Goal: Information Seeking & Learning: Learn about a topic

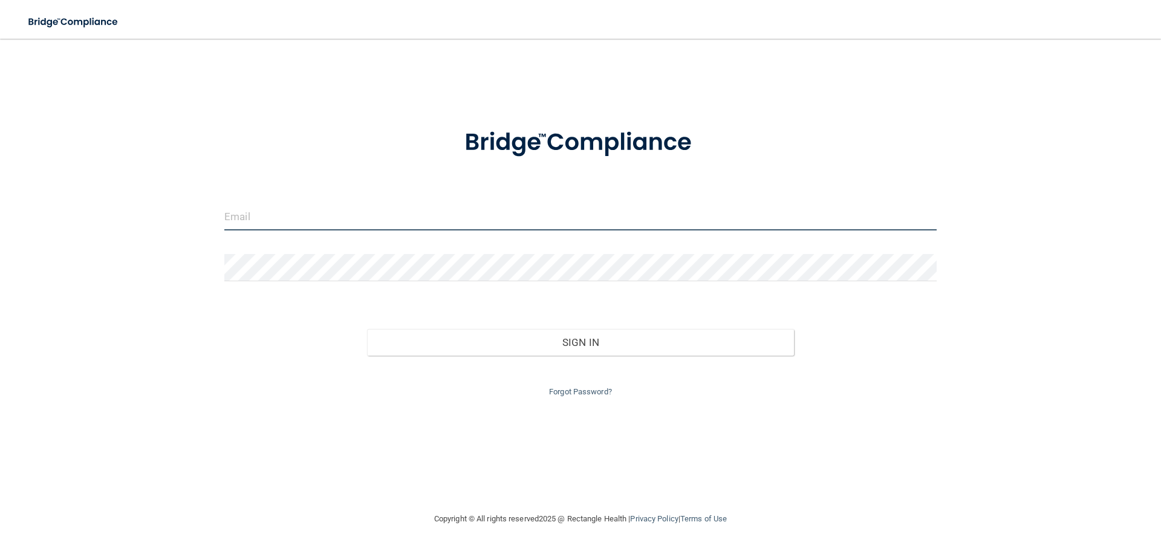
type input "[EMAIL_ADDRESS][DOMAIN_NAME]"
drag, startPoint x: 353, startPoint y: 223, endPoint x: 171, endPoint y: 241, distance: 182.9
click at [171, 241] on div "[EMAIL_ADDRESS][DOMAIN_NAME] Invalid email/password. You don't have permission …" at bounding box center [580, 275] width 1112 height 449
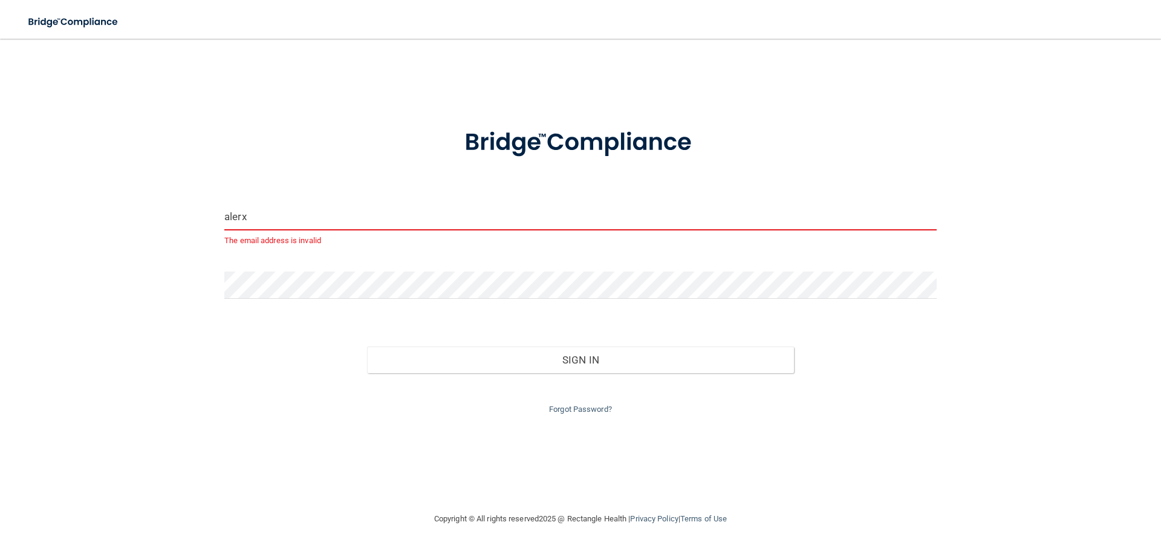
click at [280, 224] on input "alerx" at bounding box center [580, 216] width 712 height 27
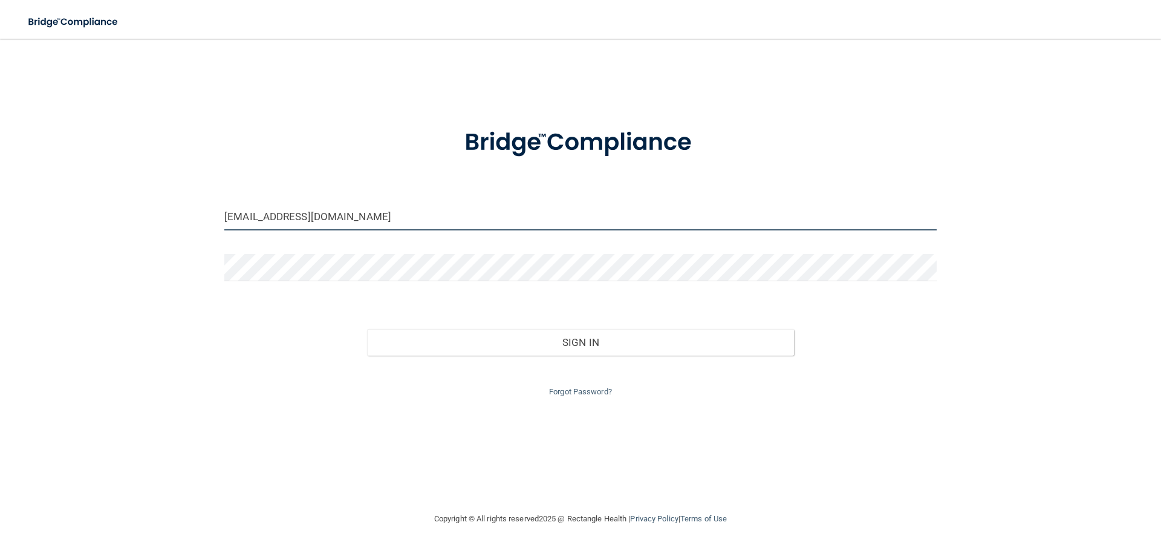
type input "[EMAIL_ADDRESS][DOMAIN_NAME]"
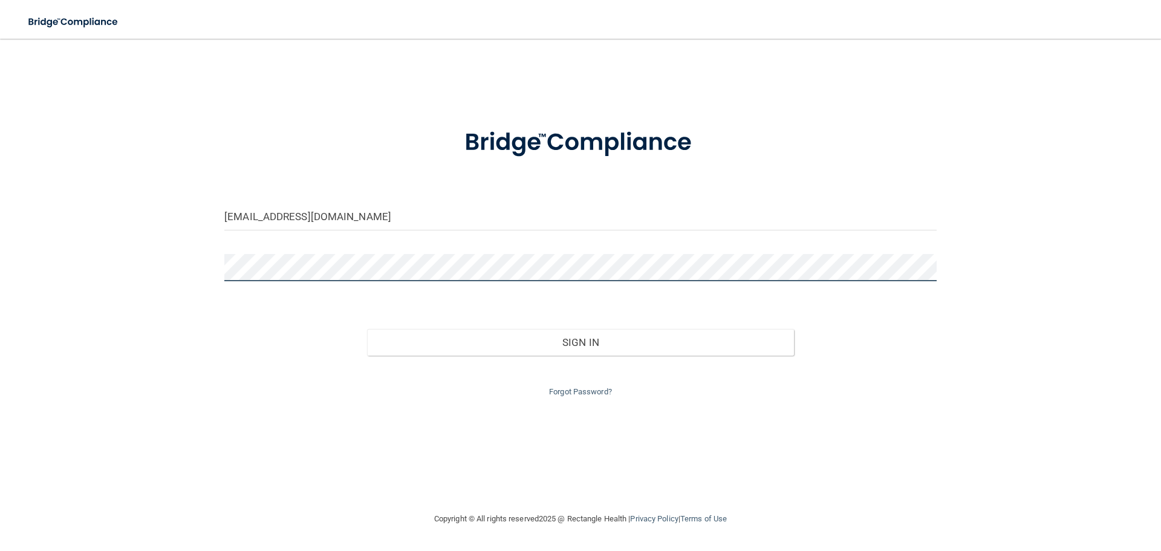
click at [146, 291] on div "[EMAIL_ADDRESS][DOMAIN_NAME] Invalid email/password. You don't have permission …" at bounding box center [580, 275] width 1112 height 449
click at [367, 329] on button "Sign In" at bounding box center [580, 342] width 427 height 27
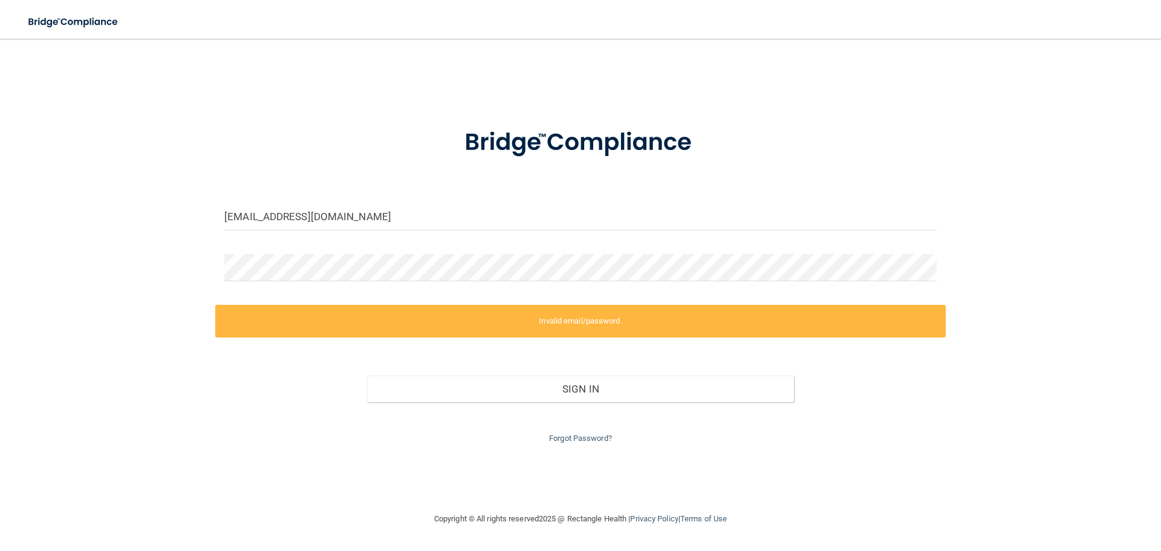
click at [626, 355] on div "Sign In" at bounding box center [580, 376] width 730 height 51
click at [129, 279] on div "[EMAIL_ADDRESS][DOMAIN_NAME] Invalid email/password. You don't have permission …" at bounding box center [580, 275] width 1112 height 449
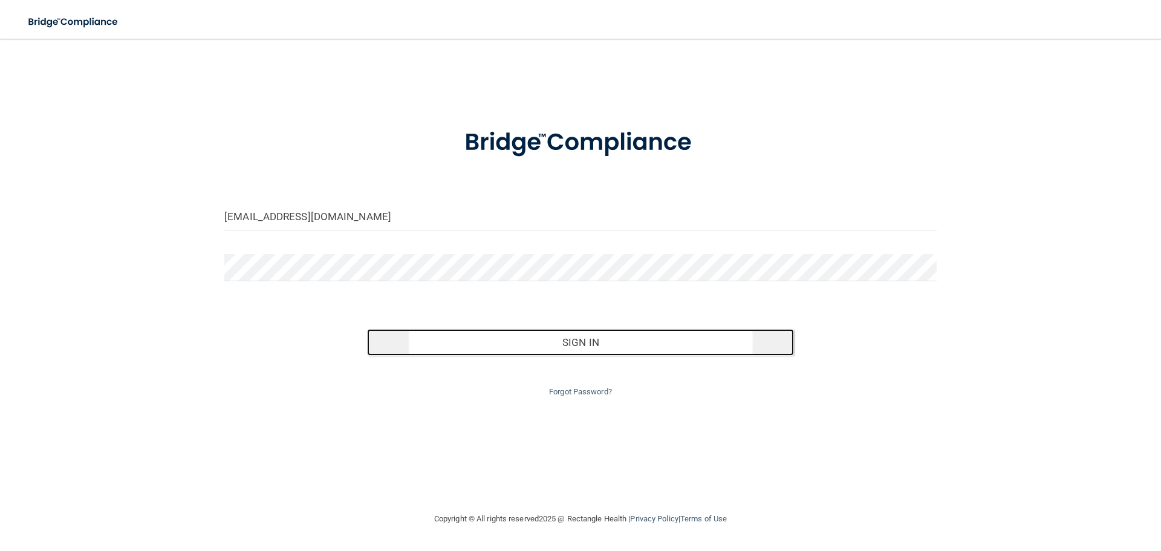
click at [647, 340] on button "Sign In" at bounding box center [580, 342] width 427 height 27
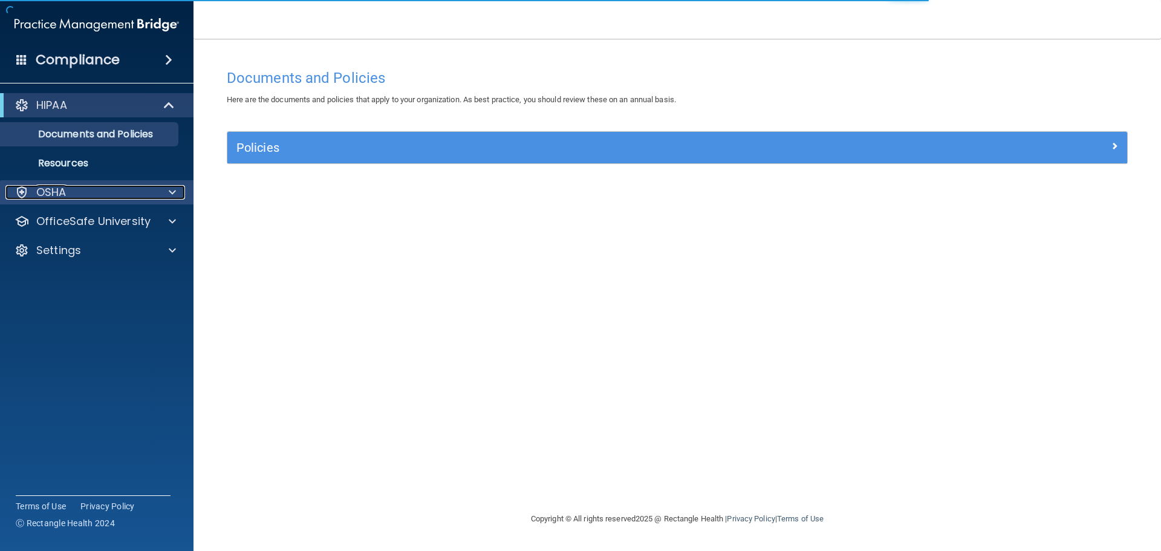
click at [154, 198] on div "OSHA" at bounding box center [80, 192] width 150 height 15
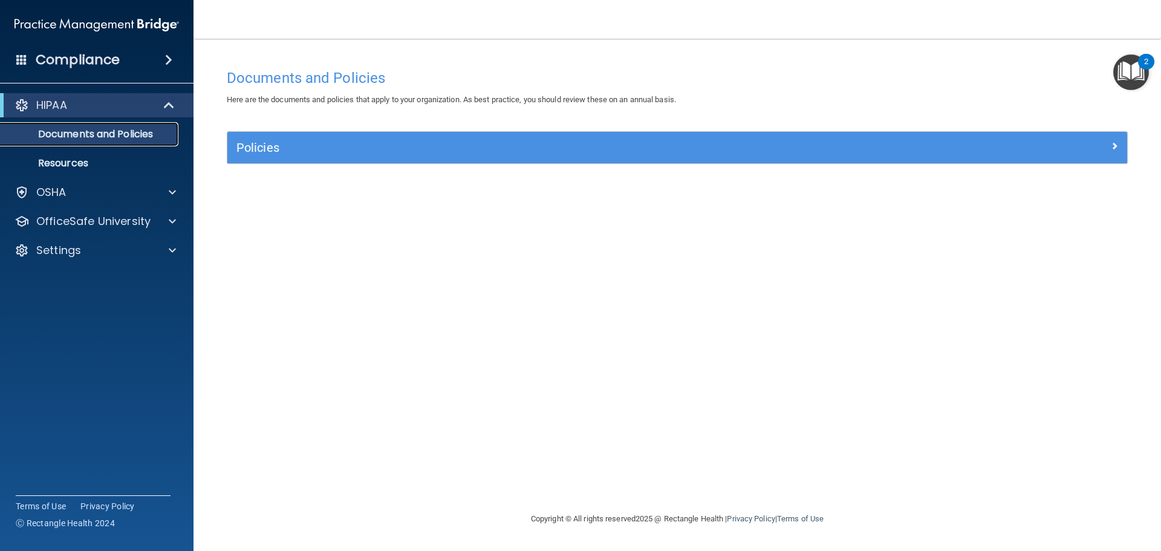
click at [92, 137] on p "Documents and Policies" at bounding box center [90, 134] width 165 height 12
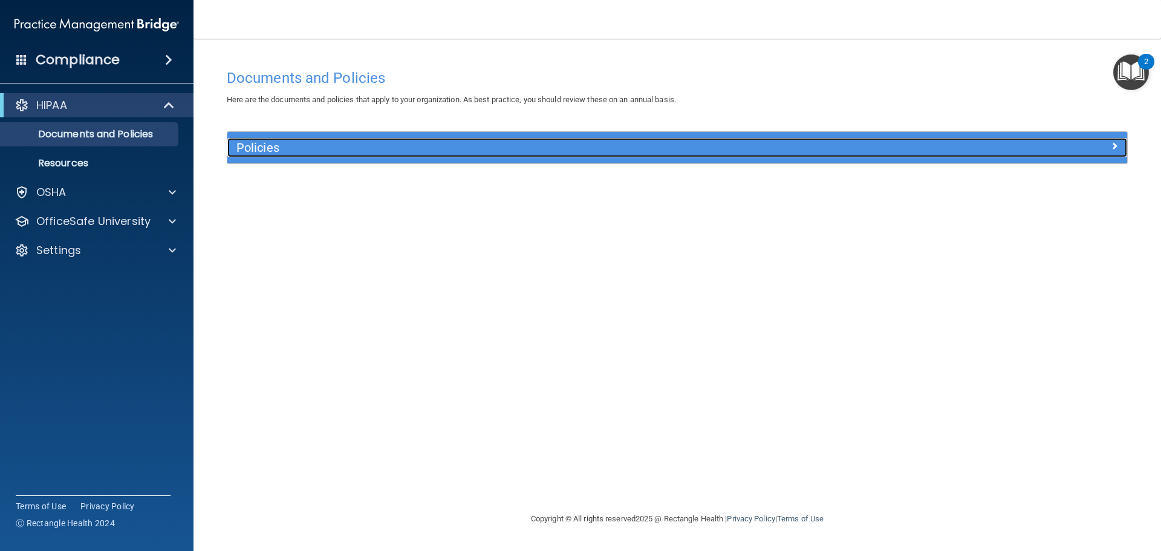
click at [508, 138] on div "Policies" at bounding box center [564, 147] width 675 height 19
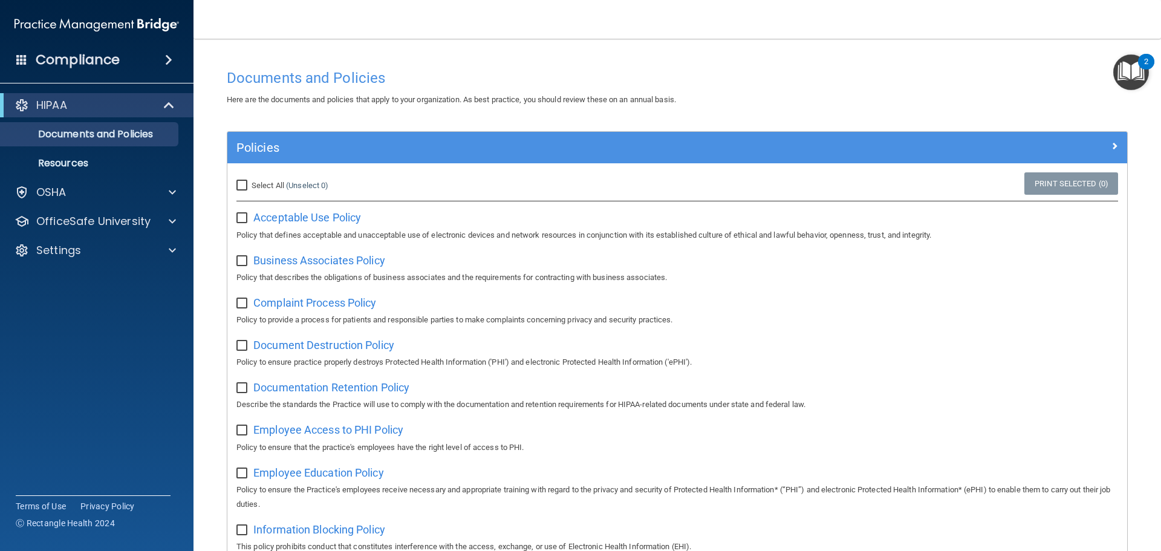
click at [241, 183] on input "Select All (Unselect 0) Unselect All" at bounding box center [243, 186] width 14 height 10
checkbox input "true"
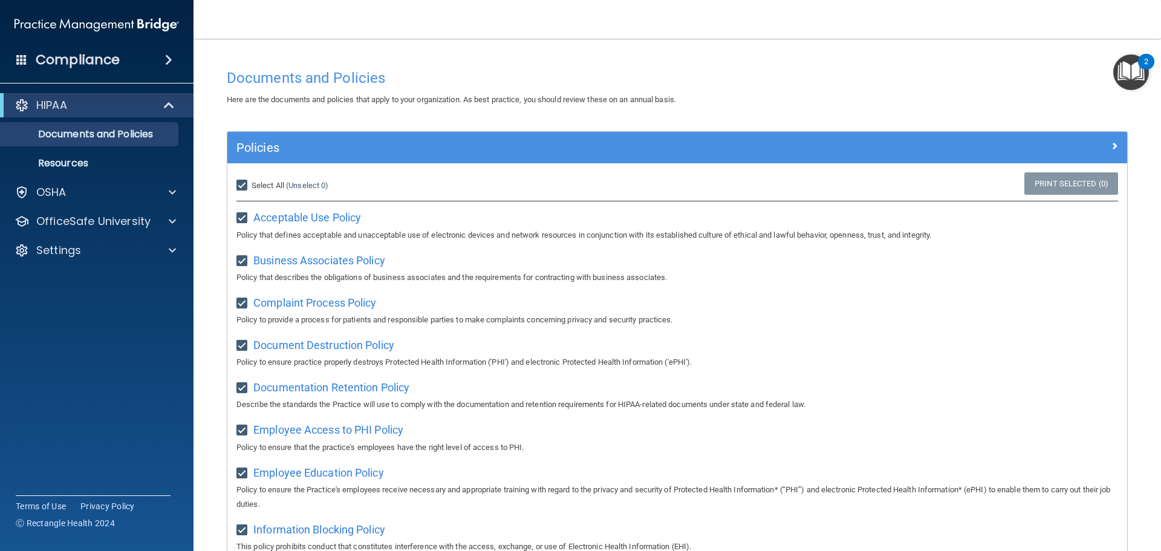
checkbox input "true"
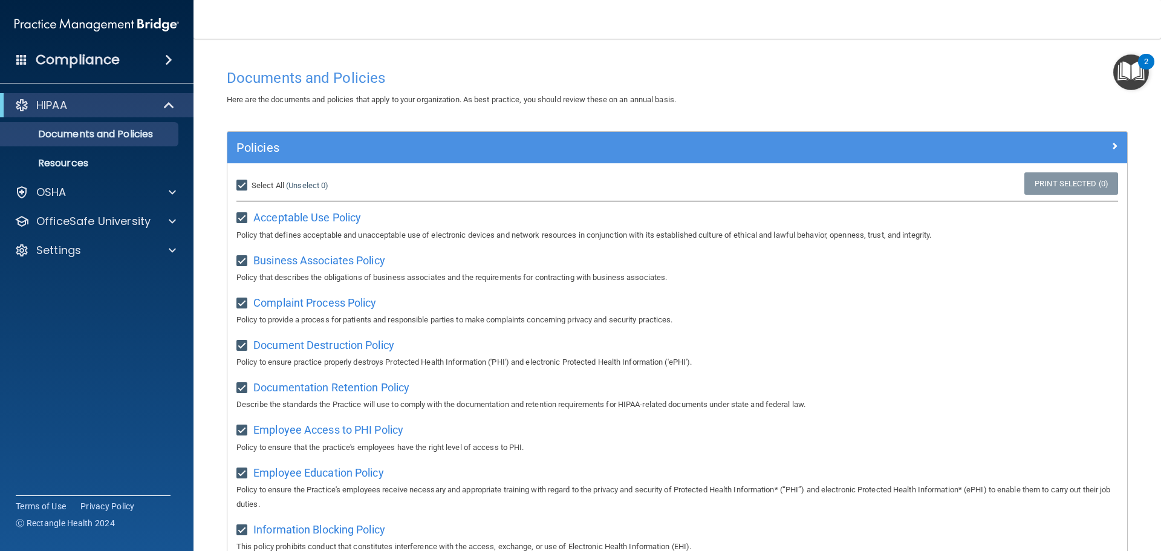
checkbox input "true"
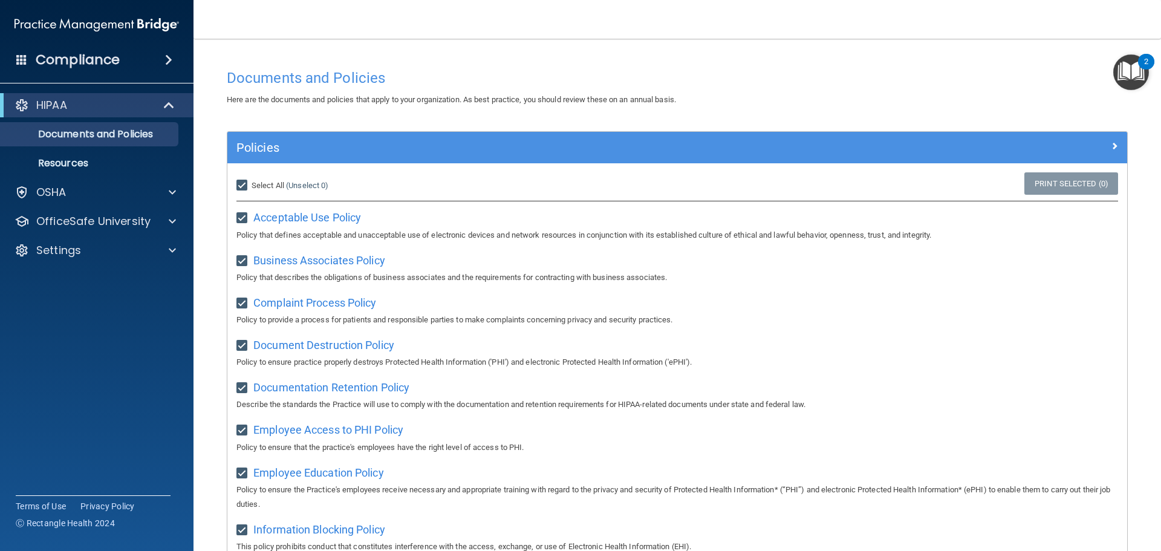
checkbox input "true"
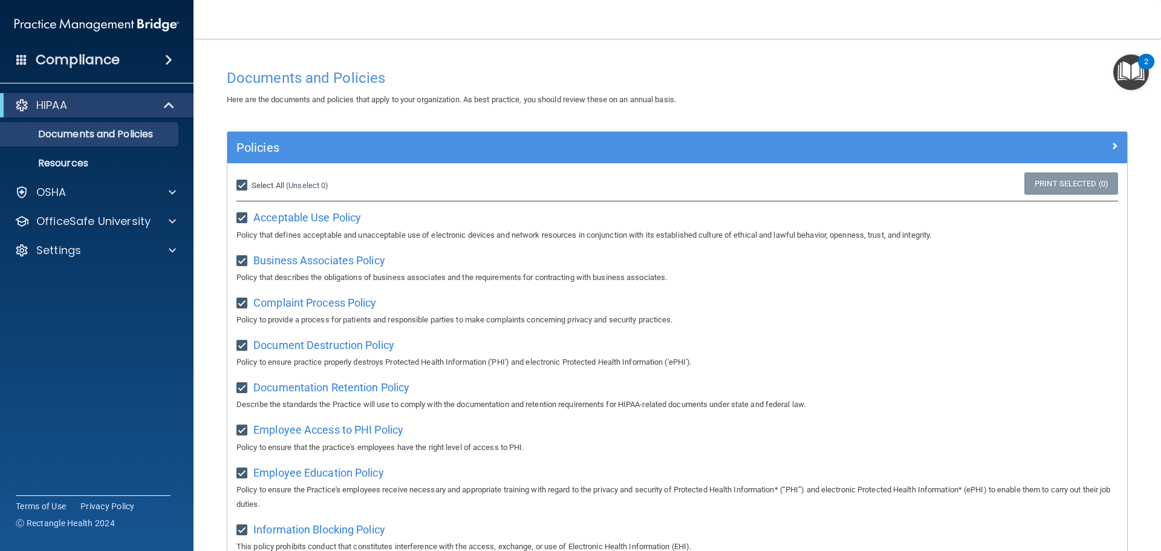
checkbox input "true"
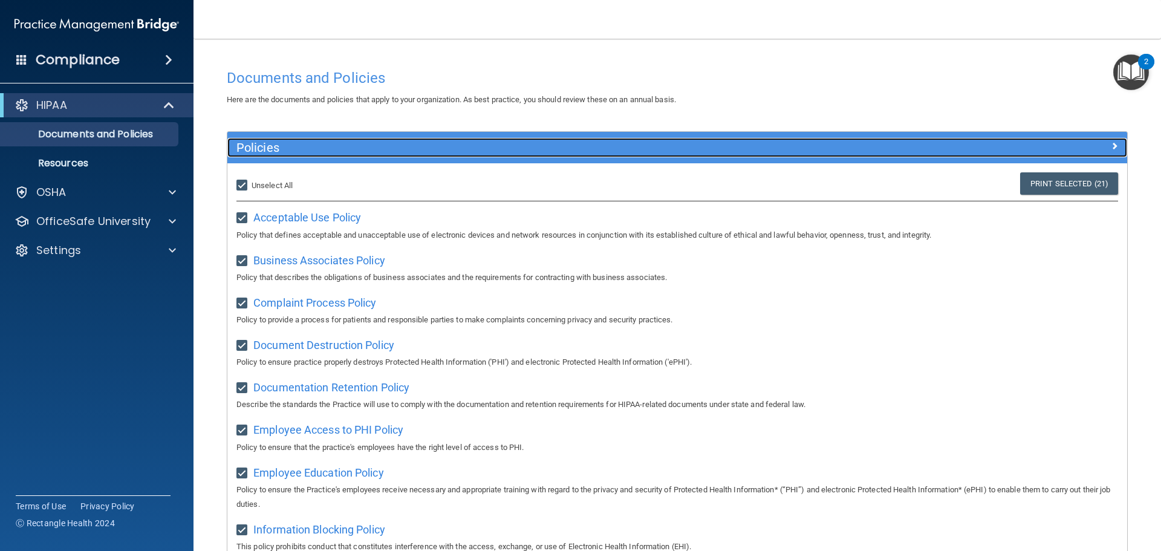
click at [1094, 144] on div at bounding box center [1014, 145] width 225 height 15
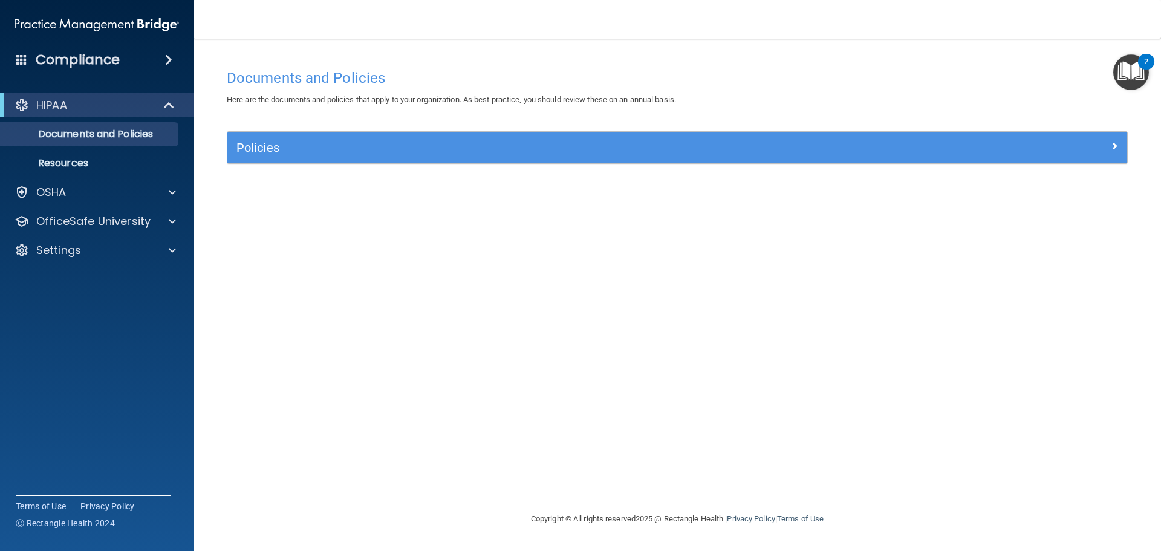
click at [1128, 71] on img "Open Resource Center, 2 new notifications" at bounding box center [1131, 72] width 36 height 36
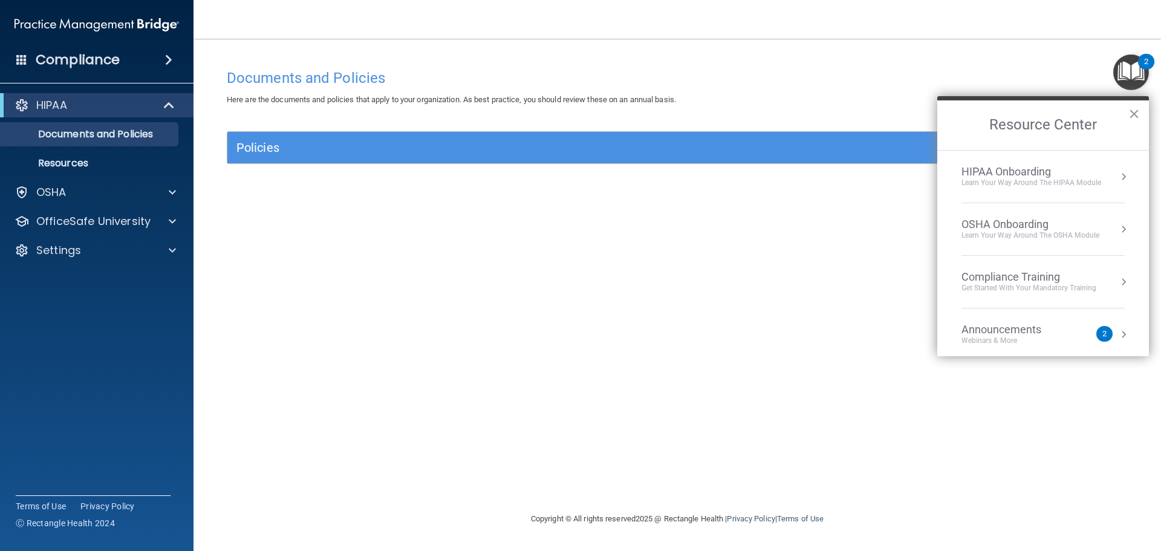
click at [1043, 180] on div "Learn Your Way around the HIPAA module" at bounding box center [1031, 183] width 140 height 10
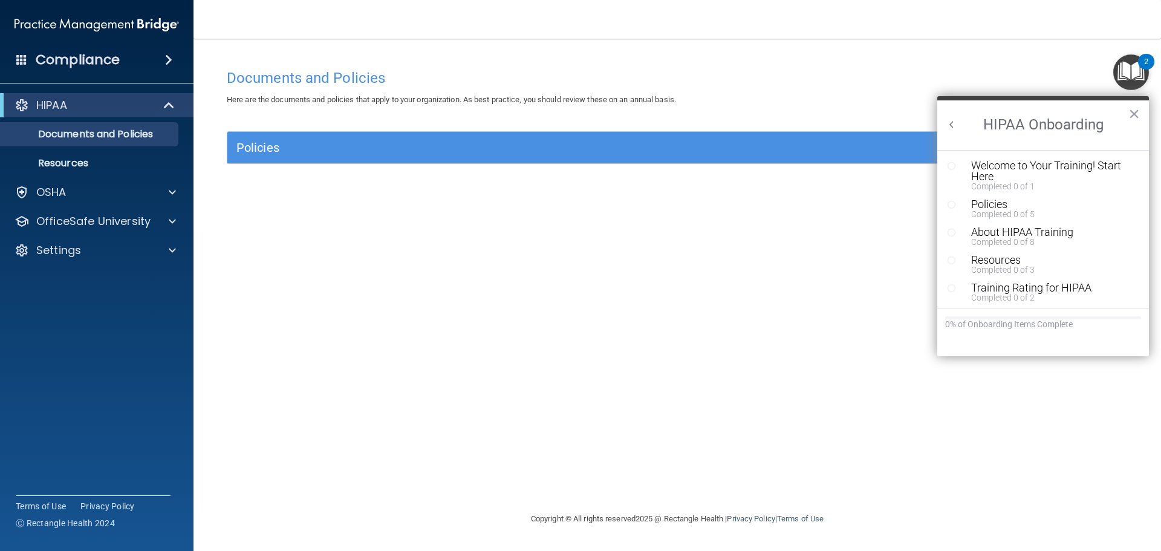
click at [952, 125] on button "Back to Resource Center Home" at bounding box center [951, 124] width 12 height 12
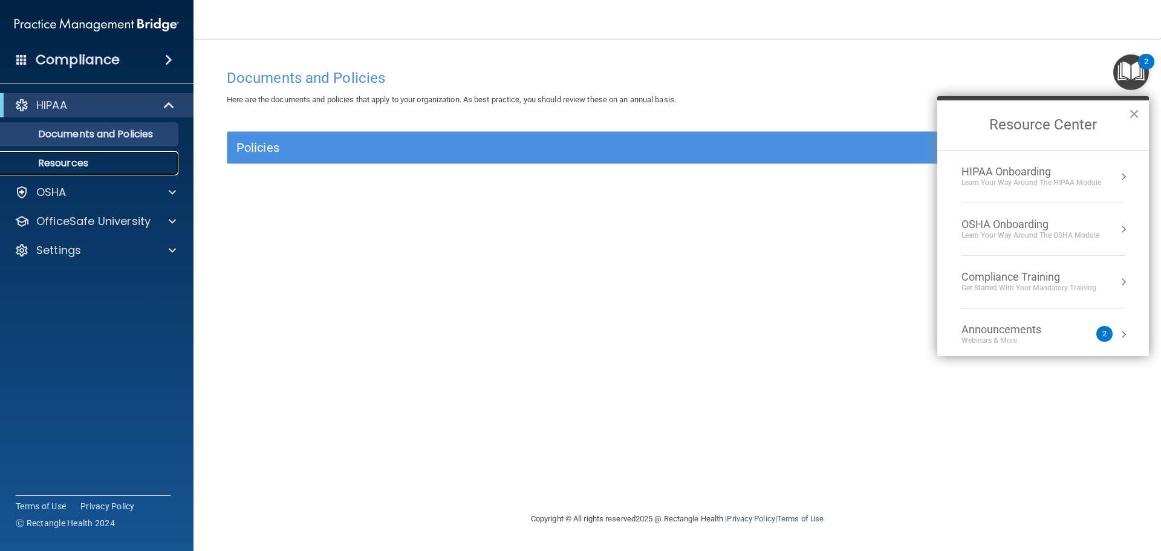
click at [97, 163] on p "Resources" at bounding box center [90, 163] width 165 height 12
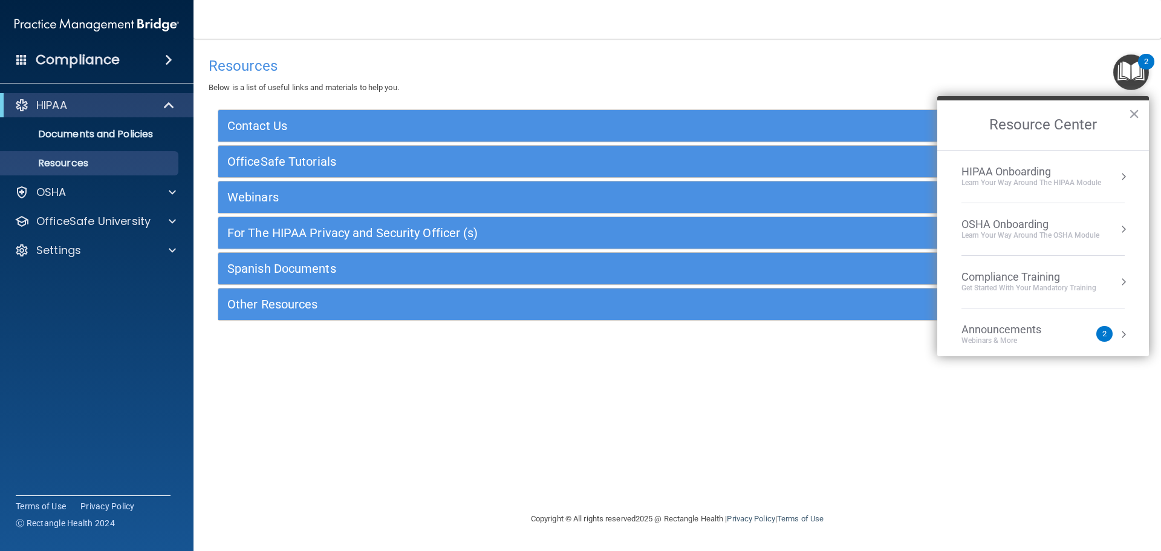
click at [506, 77] on div "Resources Below is a list of useful links and materials to help you." at bounding box center [677, 73] width 937 height 44
click at [141, 214] on p "OfficeSafe University" at bounding box center [93, 221] width 114 height 15
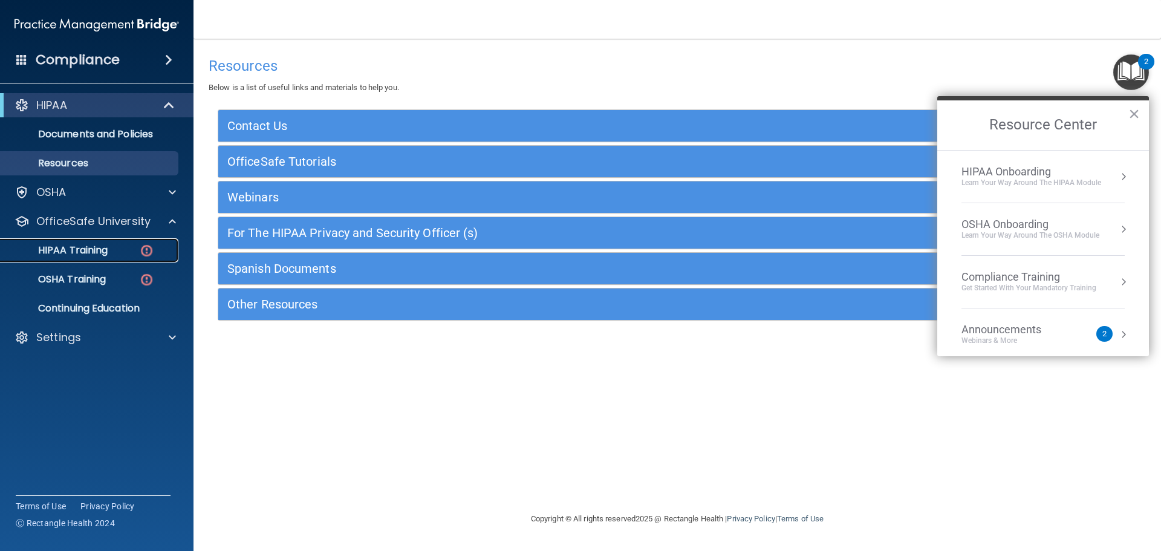
click at [132, 247] on div "HIPAA Training" at bounding box center [90, 250] width 165 height 12
